Goal: Task Accomplishment & Management: Use online tool/utility

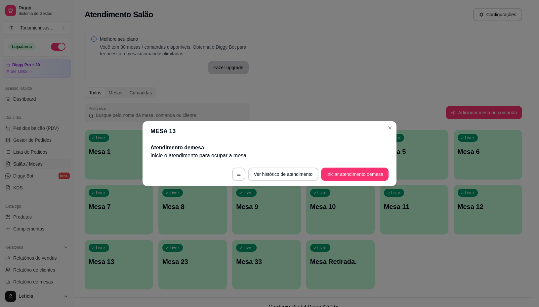
scroll to position [41, 0]
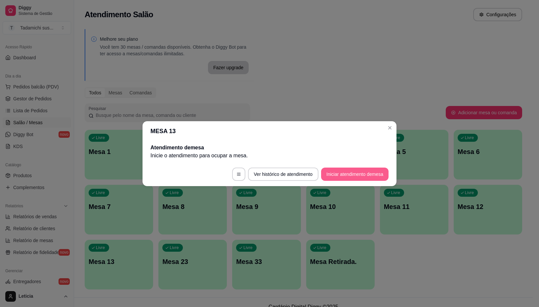
click at [360, 176] on button "Iniciar atendimento de mesa" at bounding box center [354, 173] width 67 height 13
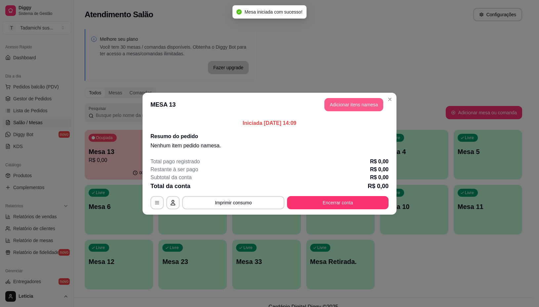
click at [343, 106] on button "Adicionar itens na mesa" at bounding box center [353, 104] width 59 height 13
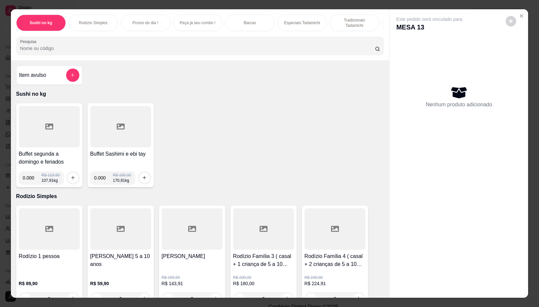
click at [37, 131] on div at bounding box center [49, 126] width 61 height 41
click at [31, 180] on input "0.000" at bounding box center [32, 177] width 19 height 13
type input "0.266"
click at [70, 179] on icon "increase-product-quantity" at bounding box center [72, 177] width 5 height 5
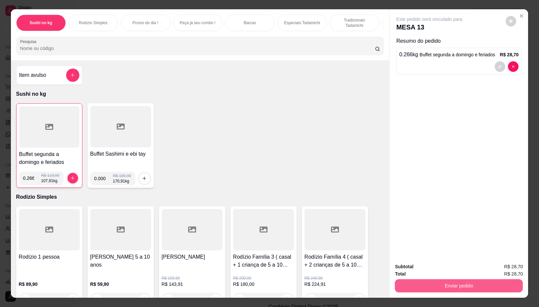
click at [466, 279] on button "Enviar pedido" at bounding box center [459, 285] width 128 height 13
click at [453, 261] on button "Não registrar e enviar pedido" at bounding box center [436, 266] width 67 height 12
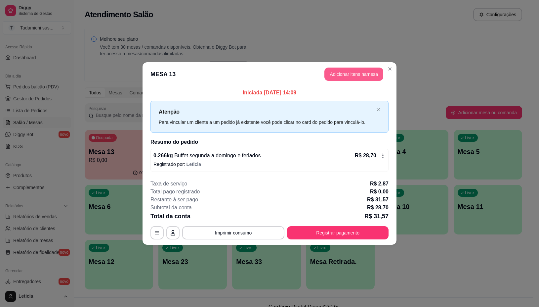
click at [366, 70] on button "Adicionar itens na mesa" at bounding box center [353, 73] width 59 height 13
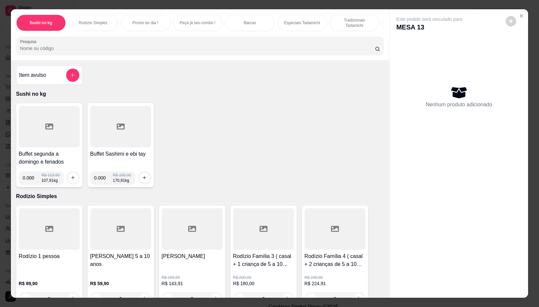
click at [48, 147] on div at bounding box center [49, 126] width 61 height 41
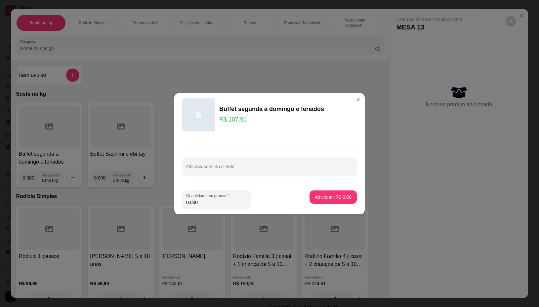
click at [218, 204] on input "0.000" at bounding box center [216, 202] width 61 height 7
type input "0.482"
click at [339, 192] on button "Adicionar R$ 52,01" at bounding box center [332, 196] width 49 height 13
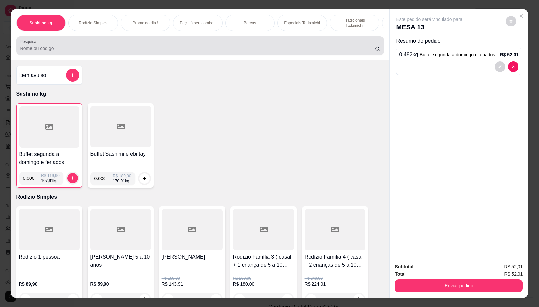
click at [138, 48] on input "Pesquisa" at bounding box center [197, 48] width 355 height 7
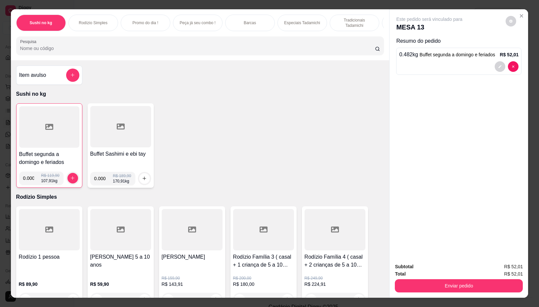
click at [103, 49] on input "Pesquisa" at bounding box center [197, 48] width 355 height 7
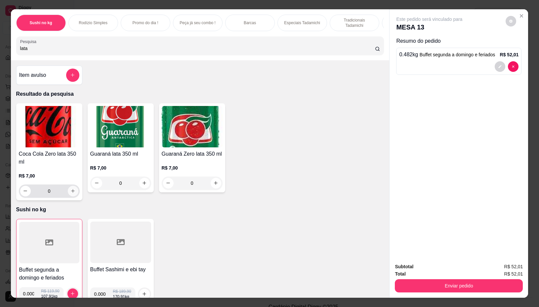
type input "lata"
click at [70, 193] on icon "increase-product-quantity" at bounding box center [72, 190] width 5 height 5
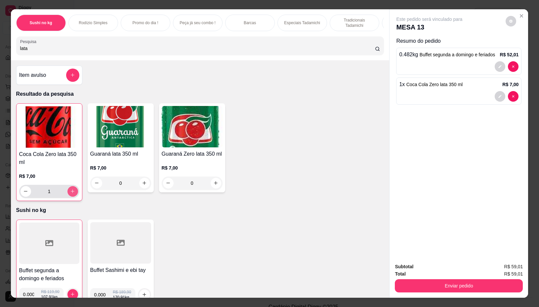
type input "1"
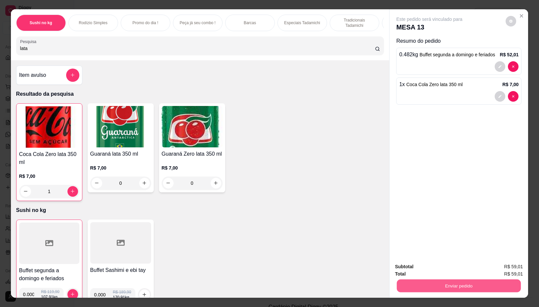
click at [487, 285] on button "Enviar pedido" at bounding box center [459, 285] width 124 height 13
click at [432, 262] on button "Não registrar e enviar pedido" at bounding box center [436, 266] width 69 height 13
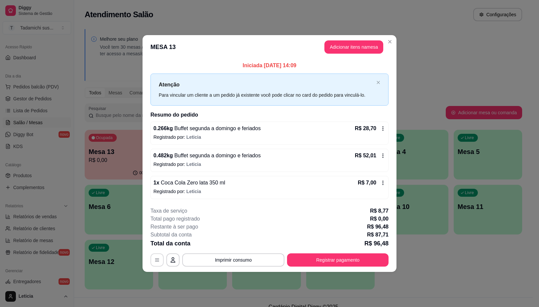
click at [160, 260] on button "button" at bounding box center [156, 259] width 13 height 13
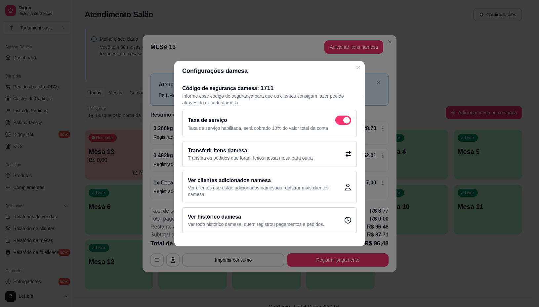
click at [338, 117] on span at bounding box center [343, 119] width 16 height 9
click at [338, 121] on input "checkbox" at bounding box center [337, 123] width 4 height 4
checkbox input "false"
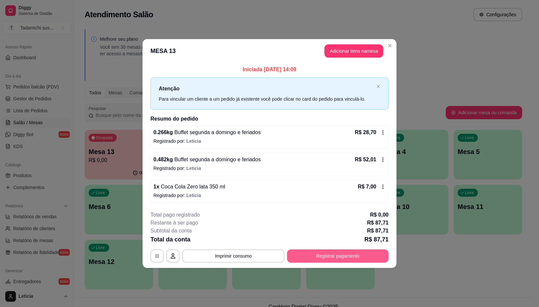
click at [350, 258] on button "Registrar pagamento" at bounding box center [338, 255] width 102 height 13
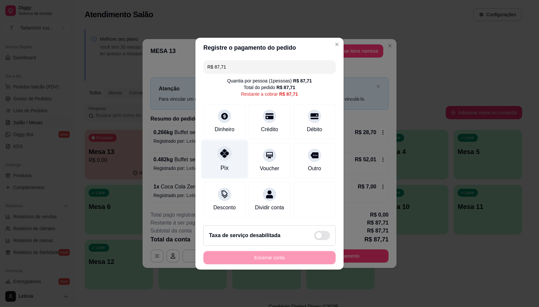
click at [221, 154] on div at bounding box center [224, 153] width 15 height 15
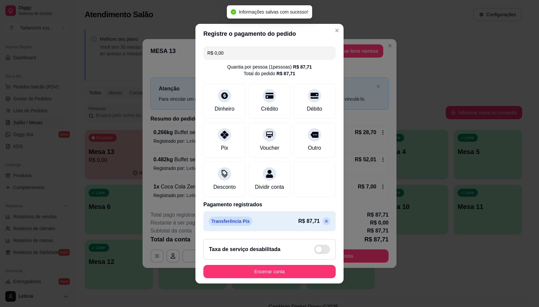
type input "R$ 0,00"
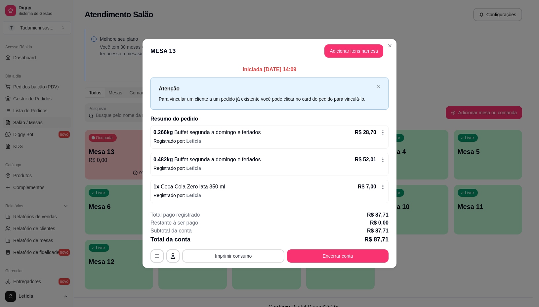
click at [250, 255] on button "Imprimir consumo" at bounding box center [233, 255] width 102 height 13
click at [245, 225] on button "IMPRESSORA" at bounding box center [235, 227] width 51 height 11
click at [344, 253] on button "Encerrar conta" at bounding box center [338, 255] width 99 height 13
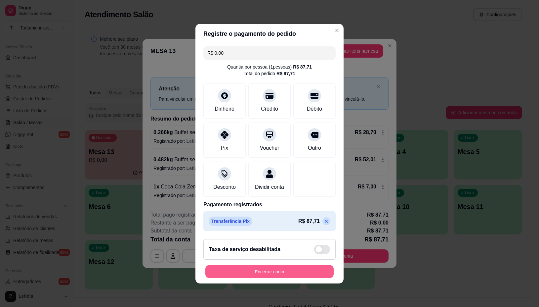
click at [257, 275] on button "Encerrar conta" at bounding box center [269, 271] width 128 height 13
